Goal: Transaction & Acquisition: Purchase product/service

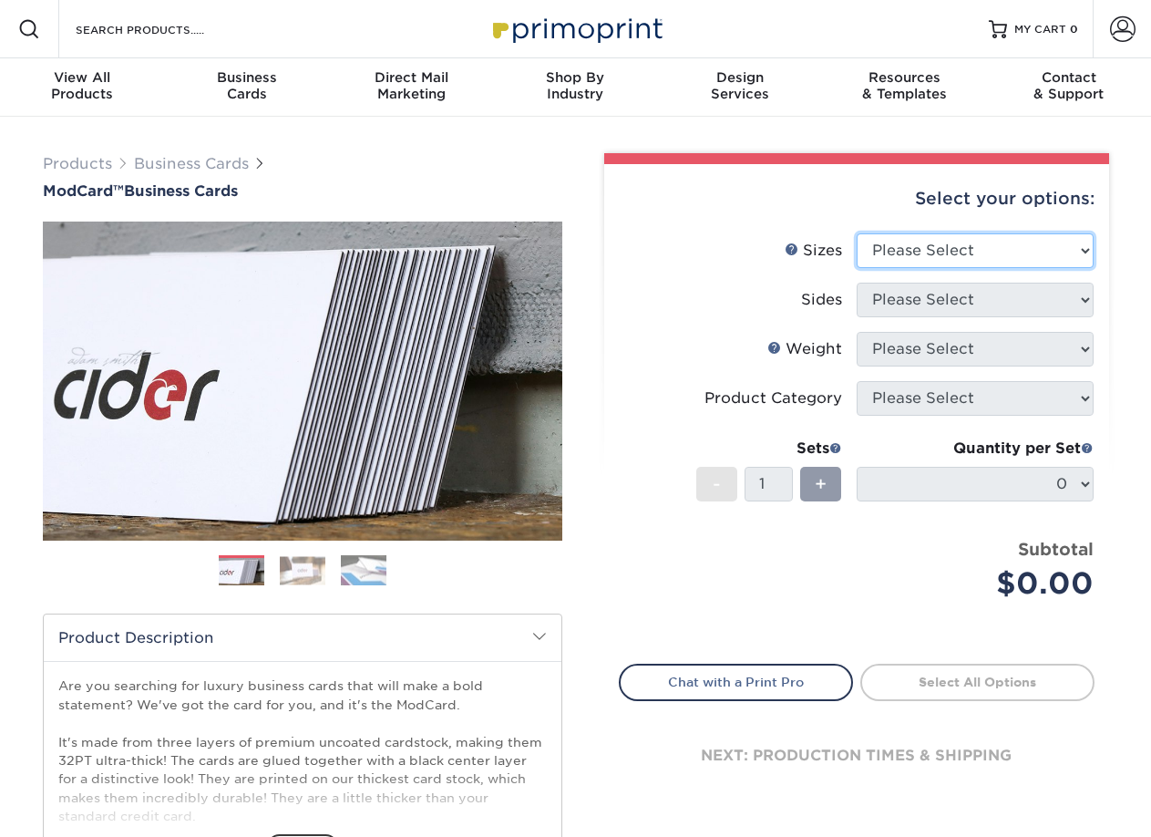
click at [973, 254] on select "Please Select 1.5" x 3.5" - Mini 1.75" x 3.5" - Mini 2" x 2" - Square 2" x 3" -…" at bounding box center [975, 250] width 237 height 35
select select "2.00x3.50"
click at [857, 233] on select "Please Select 1.5" x 3.5" - Mini 1.75" x 3.5" - Mini 2" x 2" - Square 2" x 3" -…" at bounding box center [975, 250] width 237 height 35
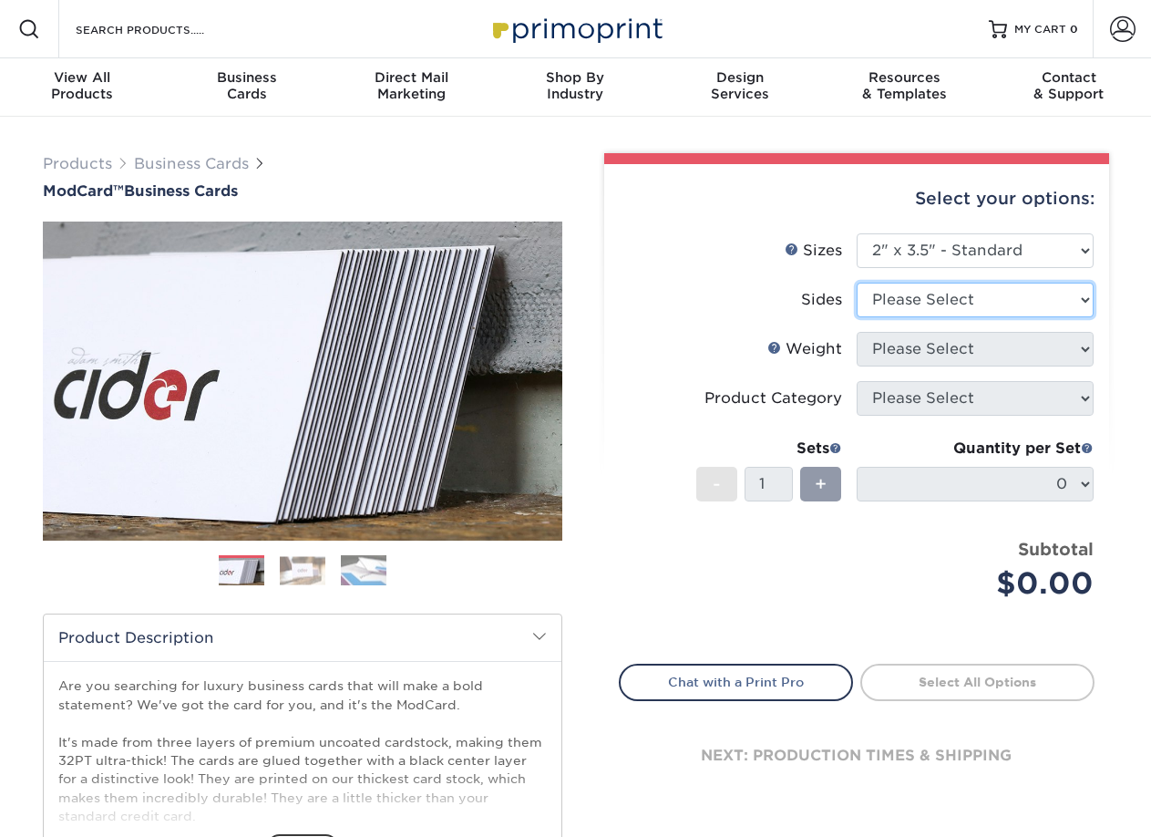
click at [961, 296] on select "Please Select Print Both Sides Print Front Only" at bounding box center [975, 300] width 237 height 35
select select "13abbda7-1d64-4f25-8bb2-c179b224825d"
click at [857, 283] on select "Please Select Print Both Sides Print Front Only" at bounding box center [975, 300] width 237 height 35
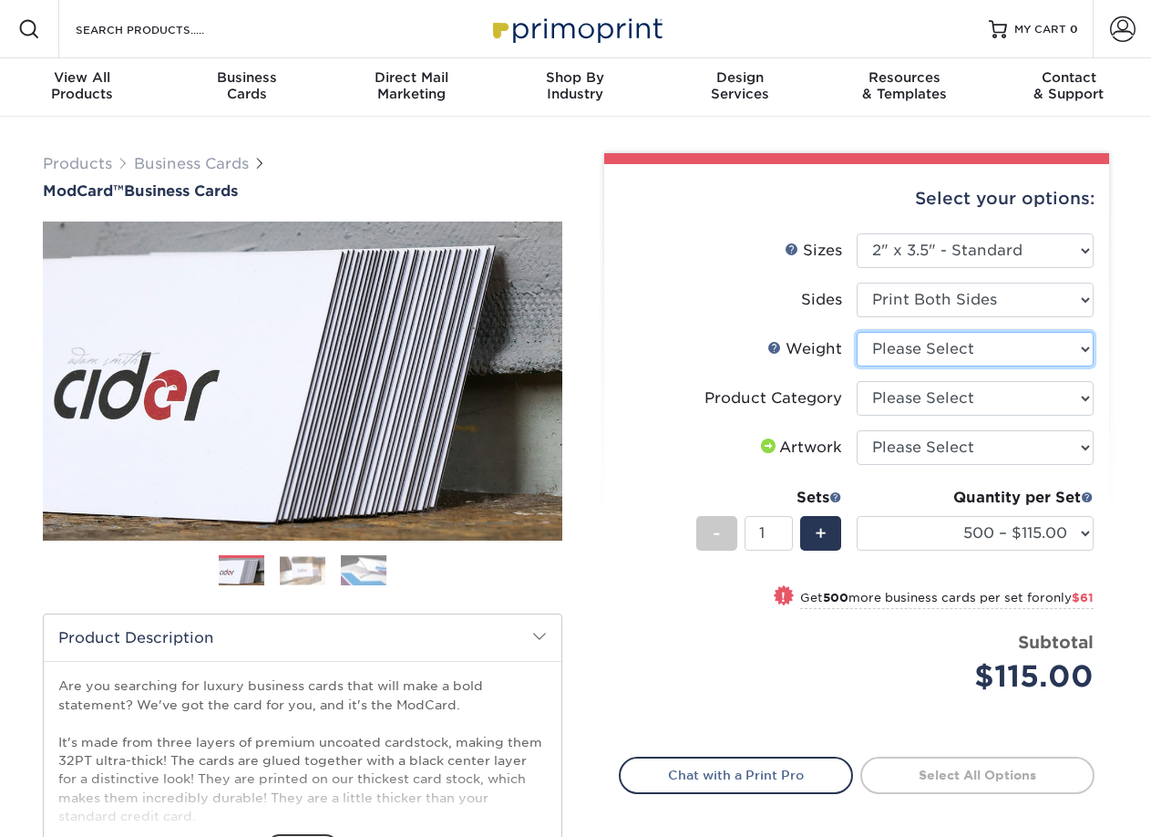
click at [992, 345] on select "Please Select 32PTUCBLK" at bounding box center [975, 349] width 237 height 35
select select "32PTUCBLK"
click at [857, 332] on select "Please Select 32PTUCBLK" at bounding box center [975, 349] width 237 height 35
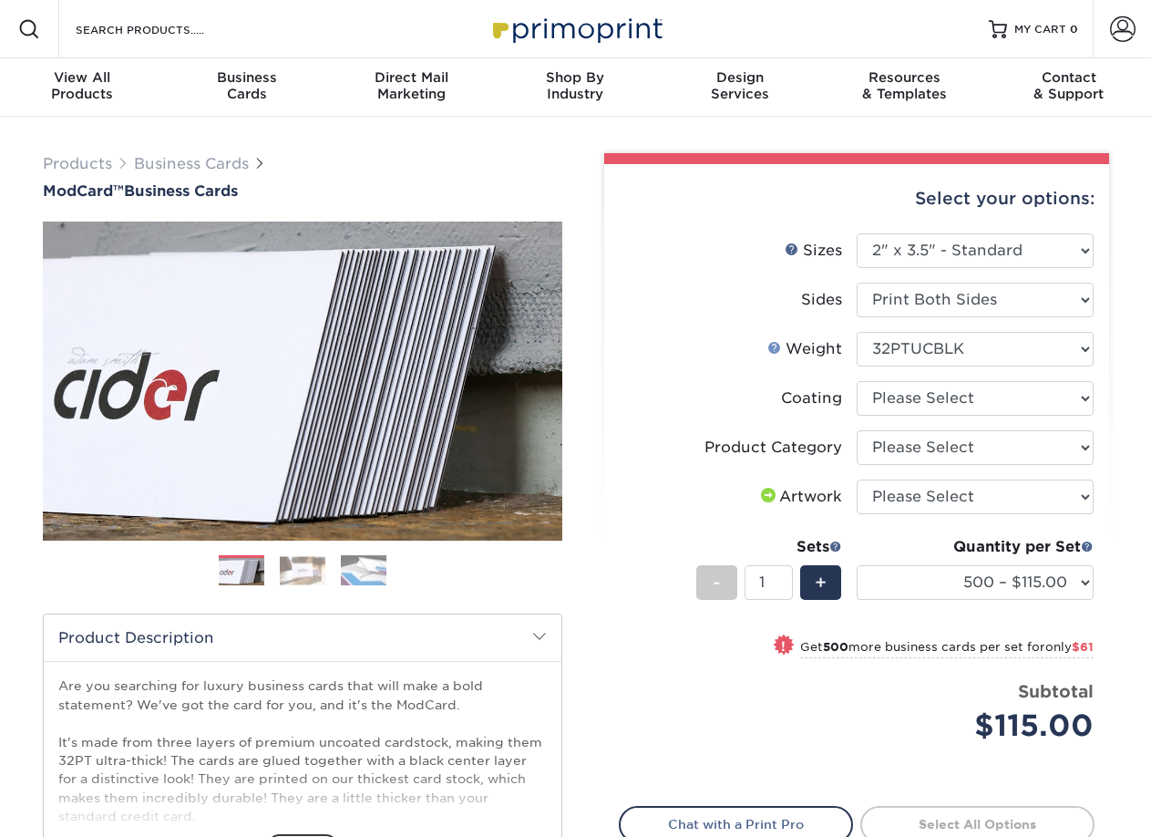
click at [775, 347] on link "Weight Help" at bounding box center [774, 347] width 15 height 15
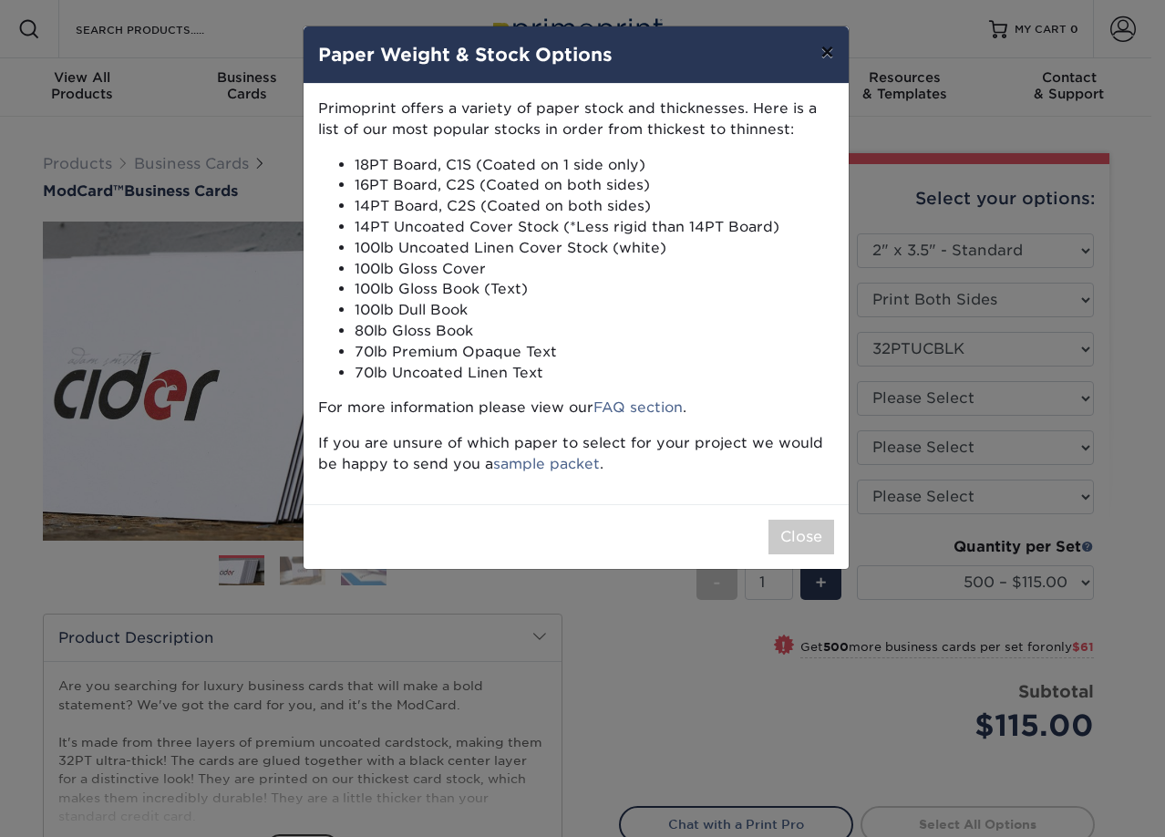
click at [828, 52] on button "×" at bounding box center [827, 51] width 42 height 51
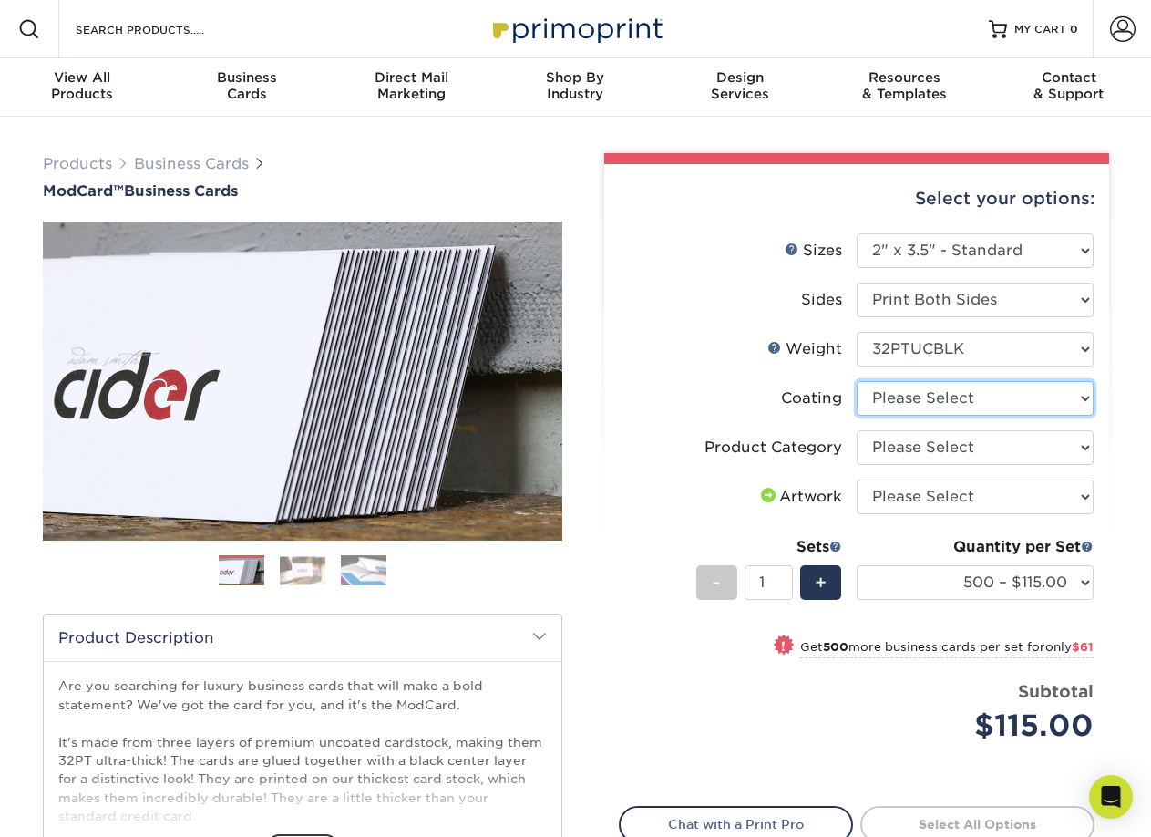
click at [988, 400] on select at bounding box center [975, 398] width 237 height 35
select select "3e7618de-abca-4bda-9f97-8b9129e913d8"
click at [857, 381] on select at bounding box center [975, 398] width 237 height 35
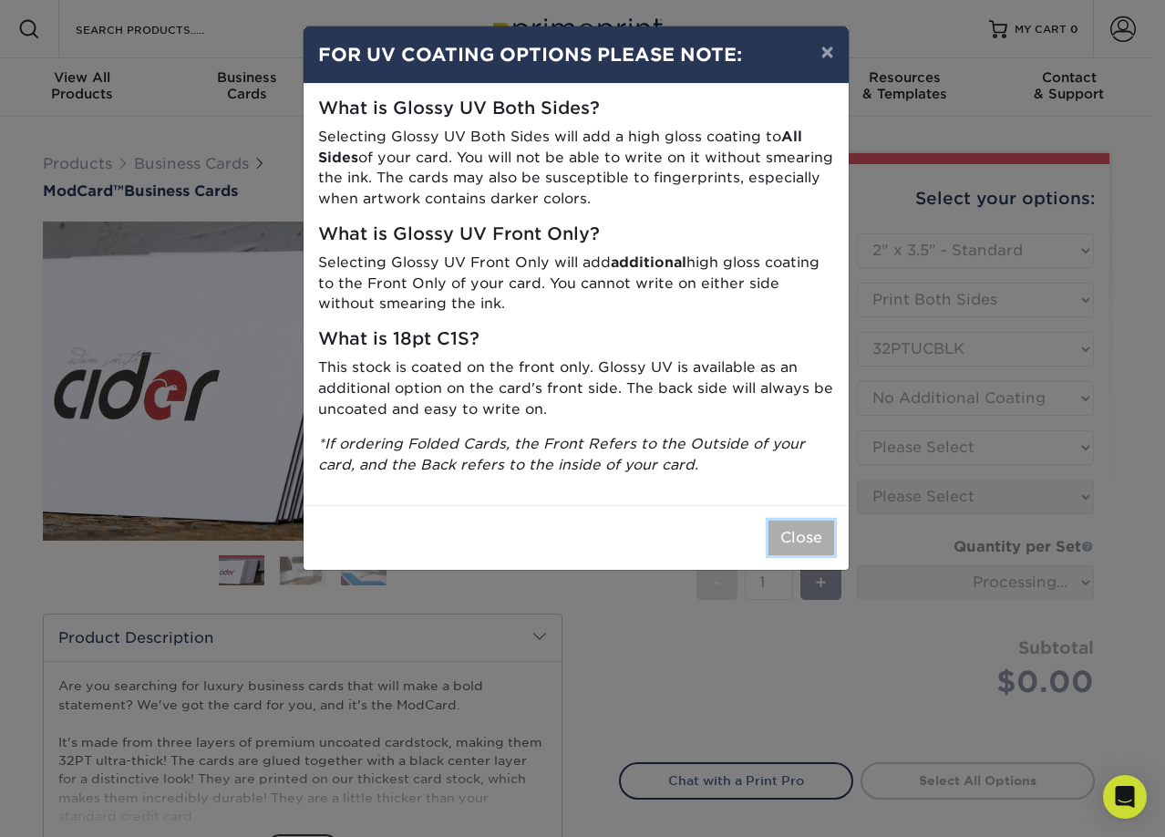
click at [800, 531] on button "Close" at bounding box center [801, 537] width 66 height 35
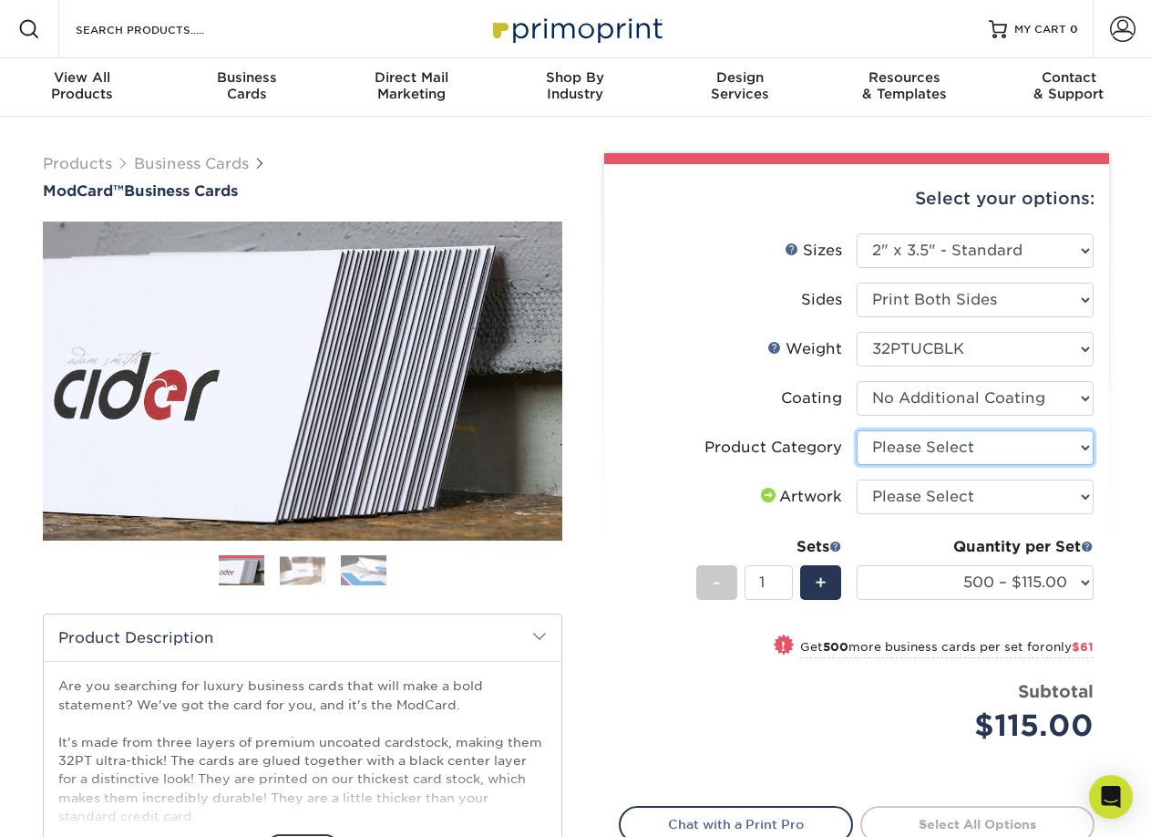
click at [973, 450] on select "Please Select Business Cards" at bounding box center [975, 447] width 237 height 35
select select "3b5148f1-0588-4f88-a218-97bcfdce65c1"
click at [857, 430] on select "Please Select Business Cards" at bounding box center [975, 447] width 237 height 35
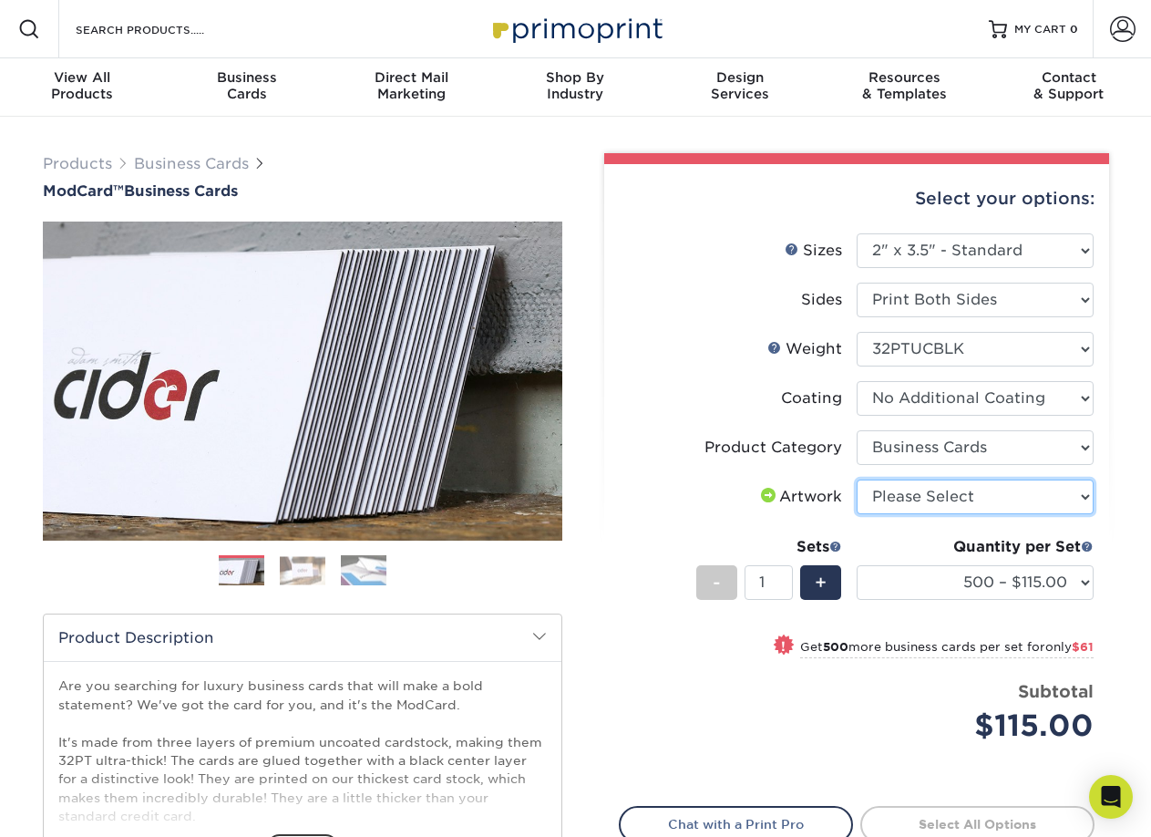
click at [967, 503] on select "Please Select I will upload files I need a design - $100" at bounding box center [975, 496] width 237 height 35
select select "upload"
click at [857, 479] on select "Please Select I will upload files I need a design - $100" at bounding box center [975, 496] width 237 height 35
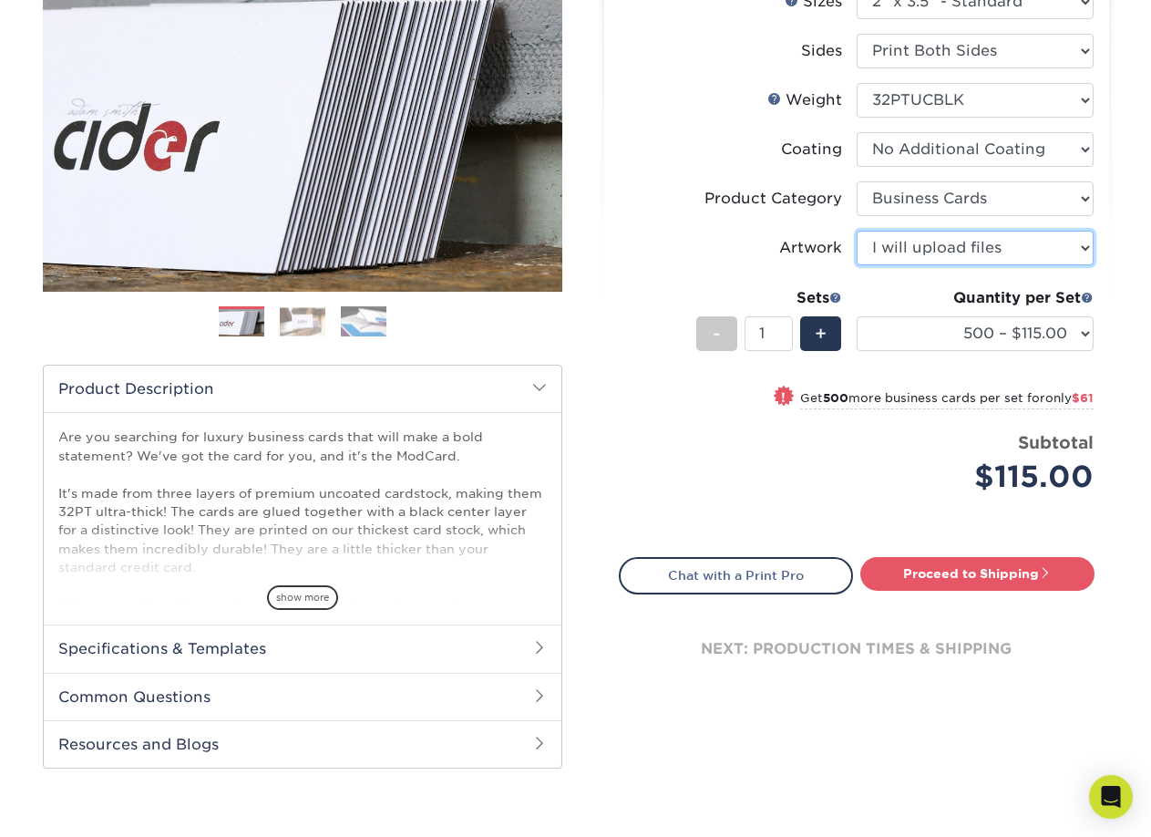
scroll to position [365, 0]
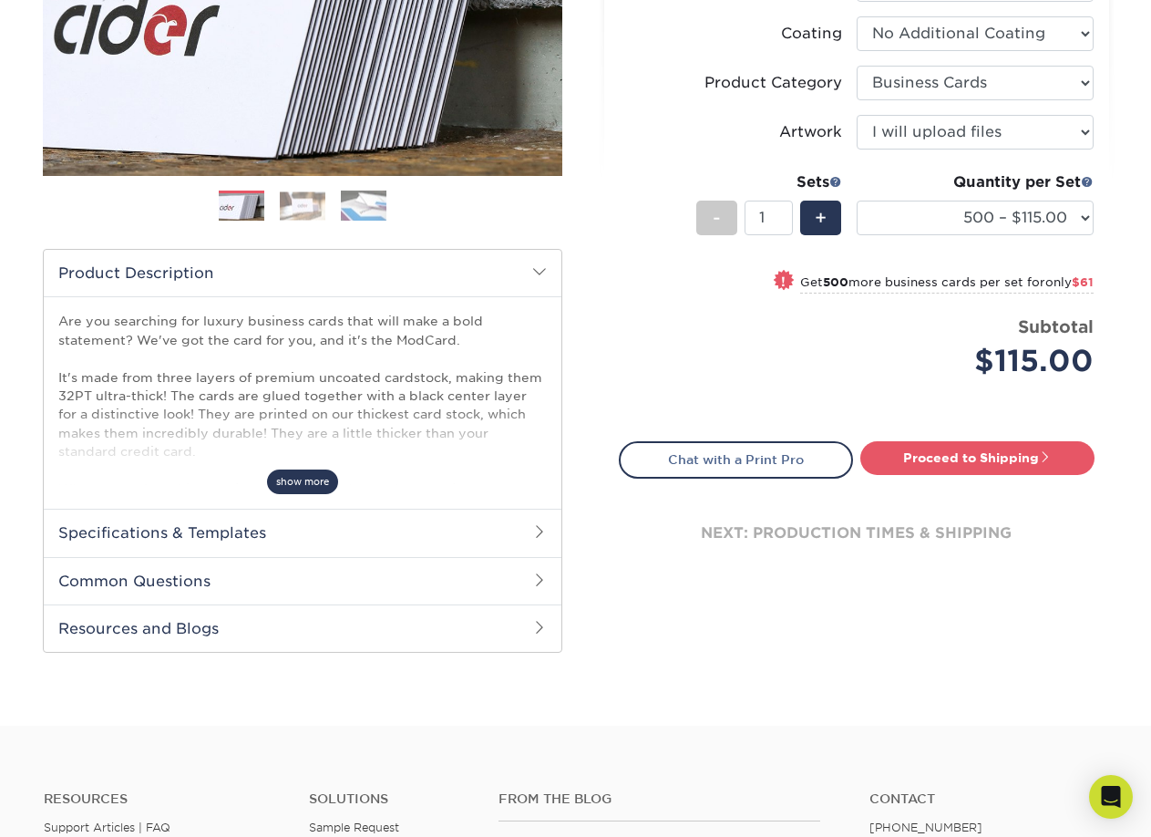
click at [304, 476] on span "show more" at bounding box center [302, 481] width 71 height 25
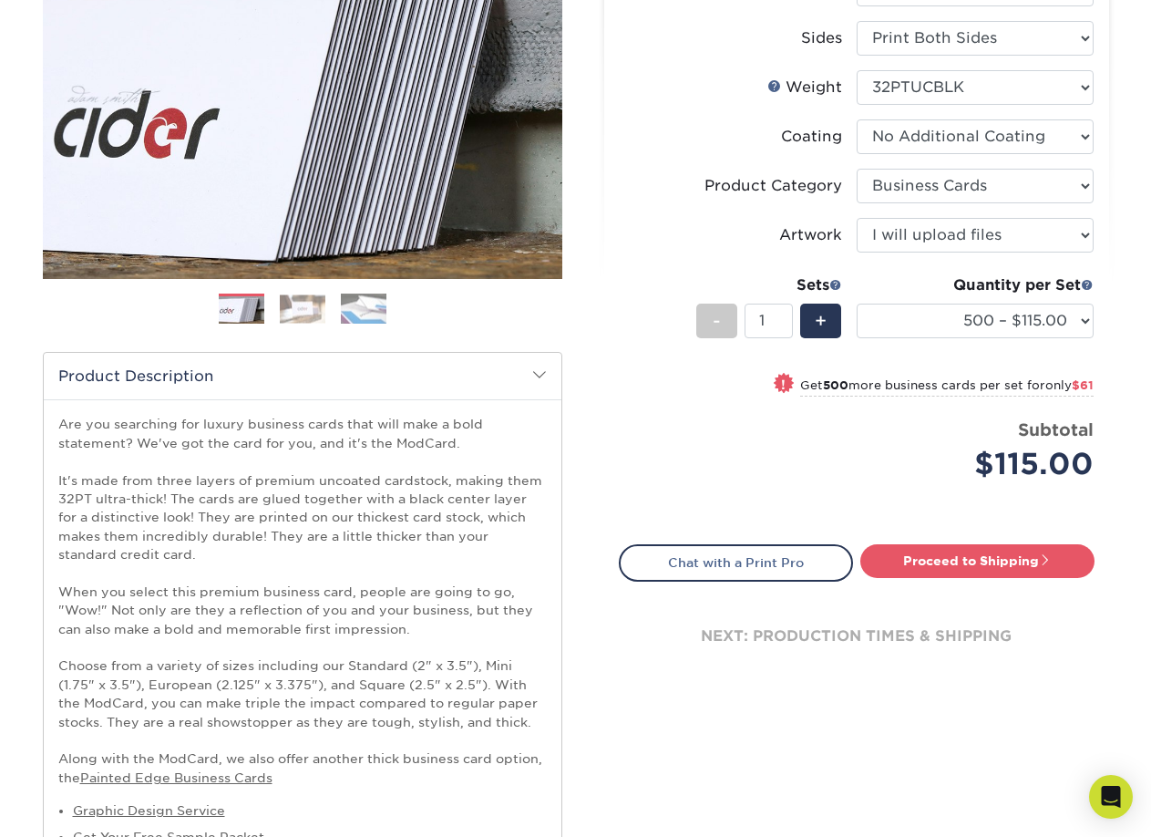
scroll to position [273, 0]
